Goal: Task Accomplishment & Management: Complete application form

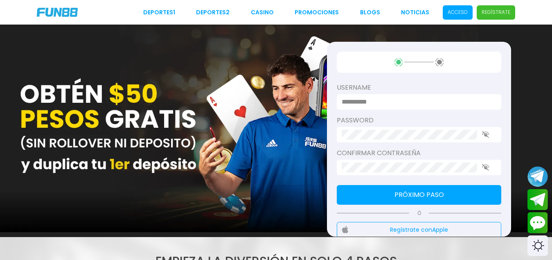
click at [373, 99] on input at bounding box center [417, 102] width 150 height 10
type input "********"
click at [461, 10] on p "Acceso" at bounding box center [457, 12] width 20 height 7
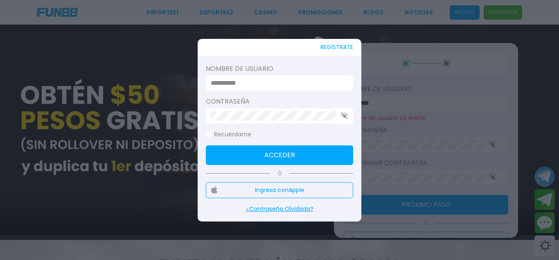
click at [231, 85] on input at bounding box center [277, 83] width 133 height 10
type input "********"
click button "Acceder" at bounding box center [279, 155] width 147 height 20
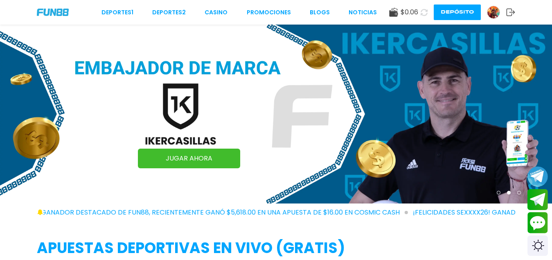
click at [420, 12] on icon at bounding box center [423, 12] width 7 height 7
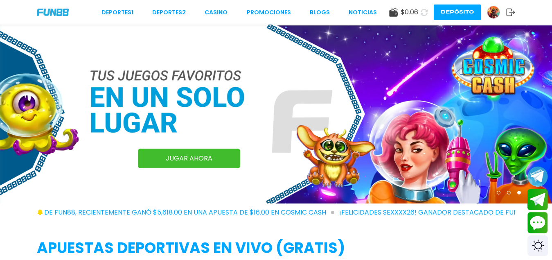
click at [420, 12] on icon at bounding box center [424, 12] width 10 height 10
click at [420, 12] on icon at bounding box center [424, 12] width 8 height 8
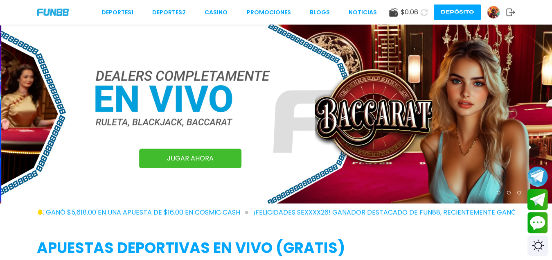
click at [419, 12] on button at bounding box center [424, 12] width 14 height 14
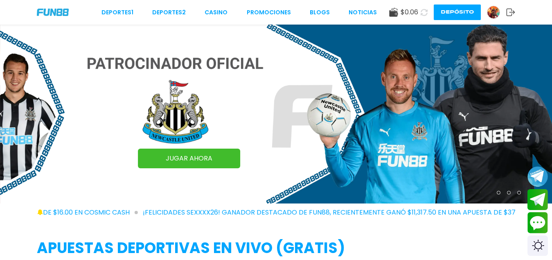
click at [419, 12] on button at bounding box center [423, 12] width 13 height 13
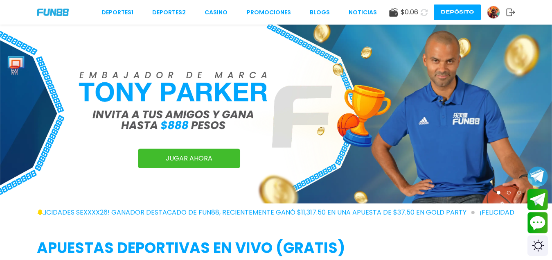
click at [419, 12] on button at bounding box center [424, 12] width 13 height 13
